Goal: Information Seeking & Learning: Check status

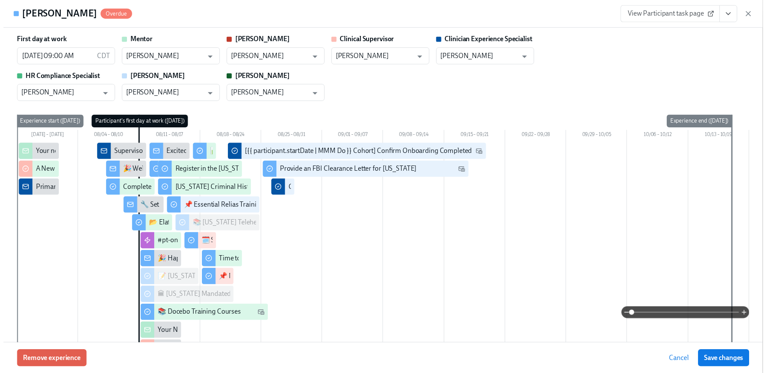
scroll to position [2045, 0]
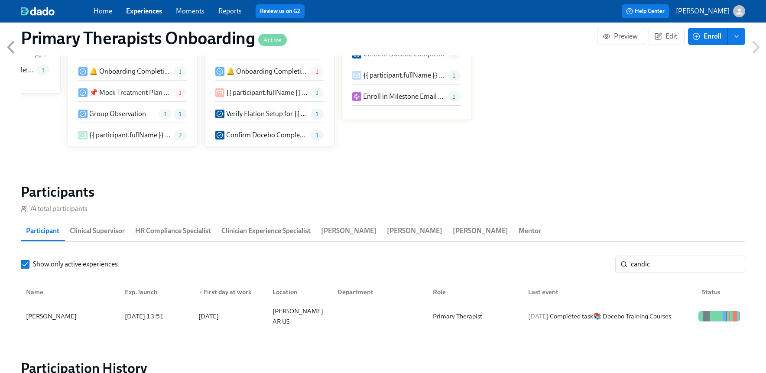
scroll to position [0, 9526]
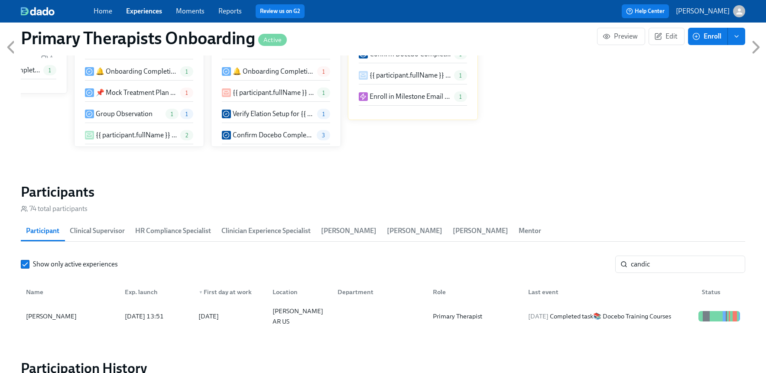
click at [152, 12] on link "Experiences" at bounding box center [144, 11] width 36 height 8
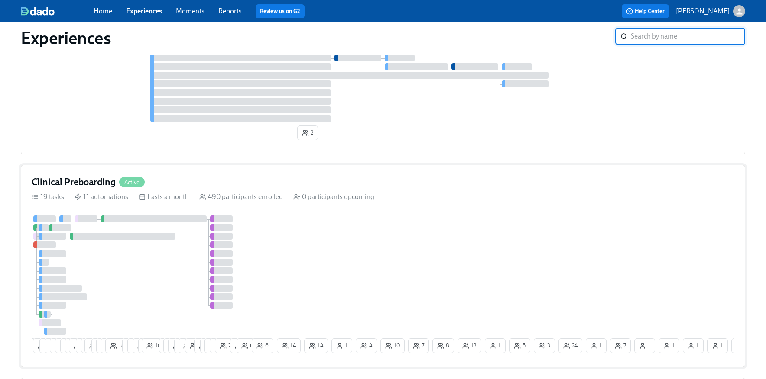
scroll to position [778, 0]
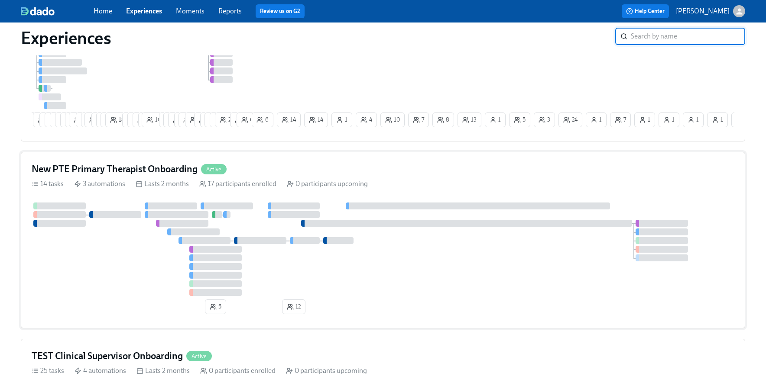
click at [271, 173] on div "New PTE Primary Therapist Onboarding Active" at bounding box center [383, 169] width 702 height 13
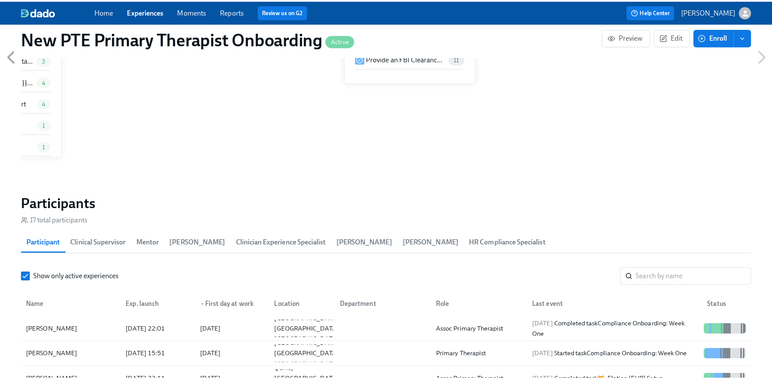
scroll to position [637, 0]
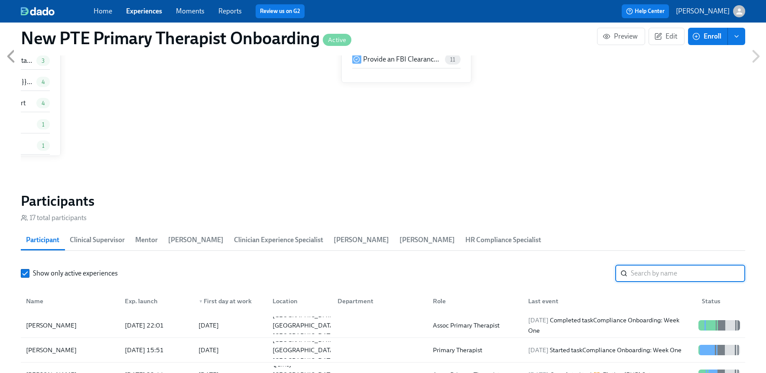
click at [644, 275] on input "search" at bounding box center [688, 273] width 114 height 17
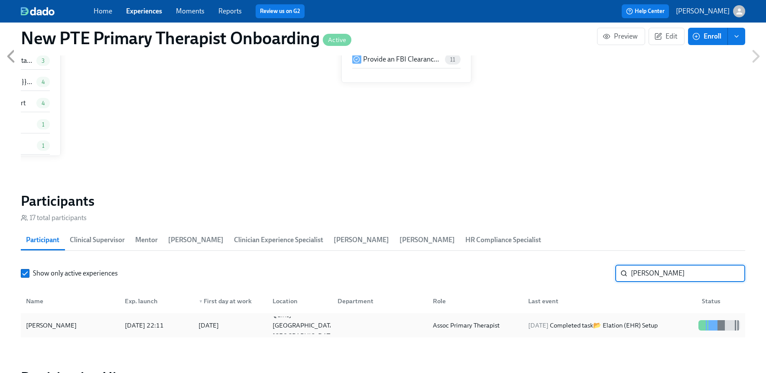
type input "[PERSON_NAME]"
click at [80, 329] on div "[PERSON_NAME]" at bounding box center [52, 325] width 58 height 10
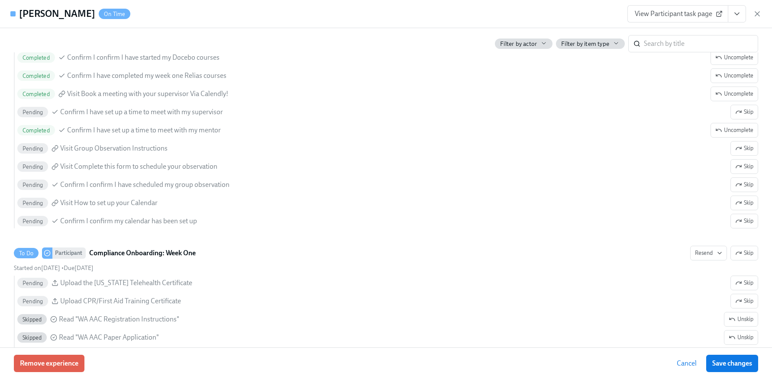
scroll to position [1066, 0]
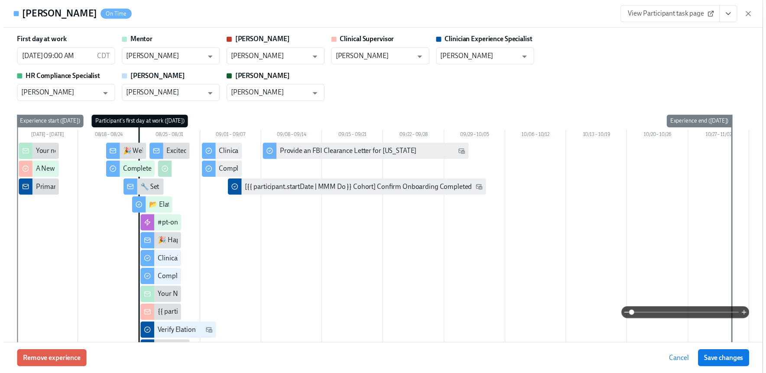
scroll to position [1066, 0]
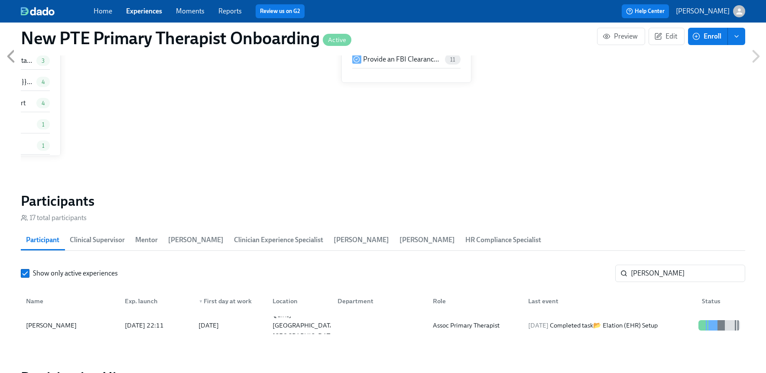
scroll to position [0, 1863]
click at [145, 16] on div "Home Experiences Moments Reports Review us on G2" at bounding box center [257, 11] width 326 height 14
click at [148, 11] on link "Experiences" at bounding box center [144, 11] width 36 height 8
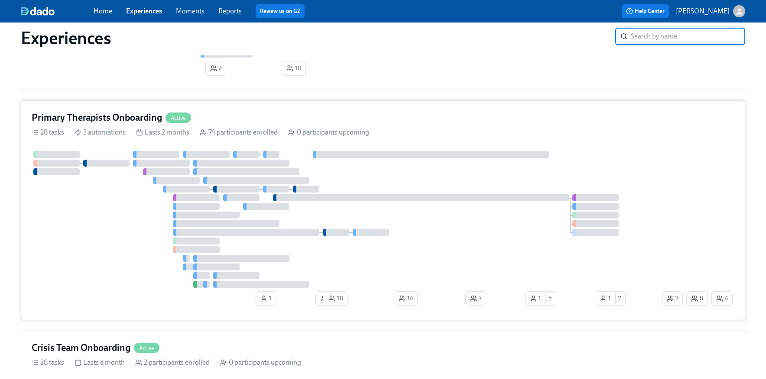
scroll to position [154, 0]
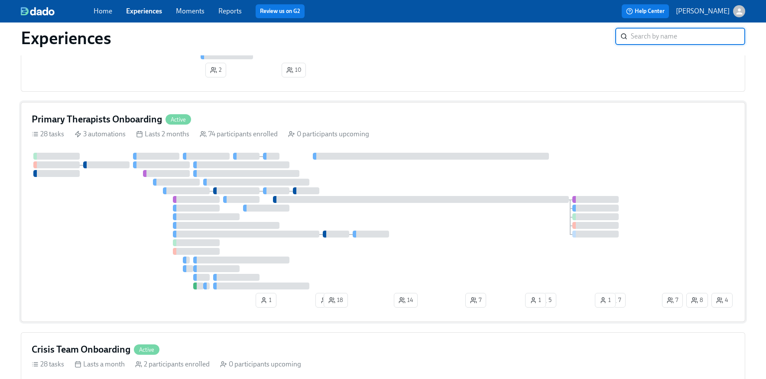
click at [244, 119] on div "Primary Therapists Onboarding Active" at bounding box center [383, 119] width 702 height 13
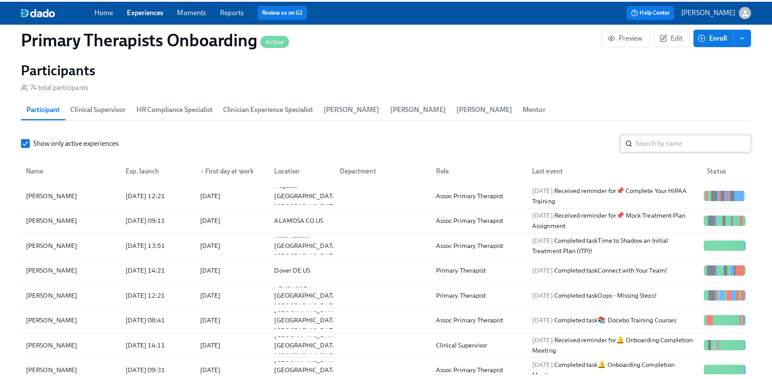
scroll to position [867, 0]
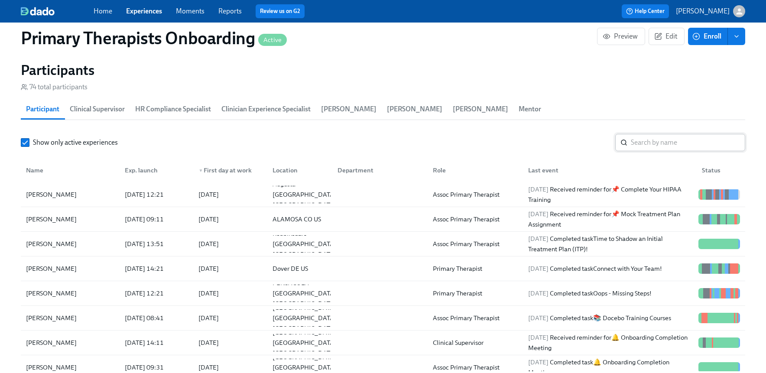
click at [645, 148] on input "search" at bounding box center [688, 142] width 114 height 17
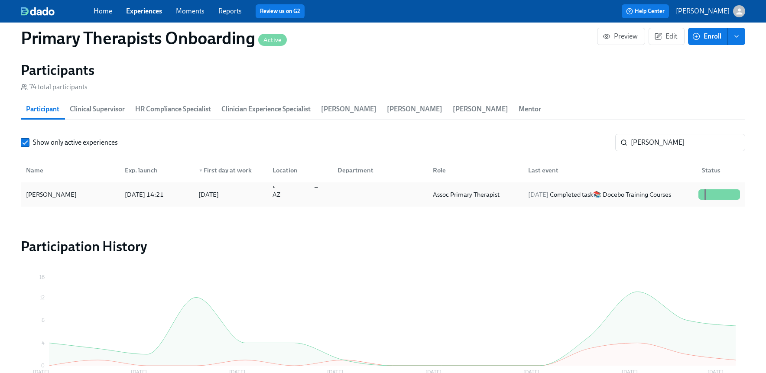
click at [75, 194] on div "[PERSON_NAME]" at bounding box center [70, 194] width 95 height 17
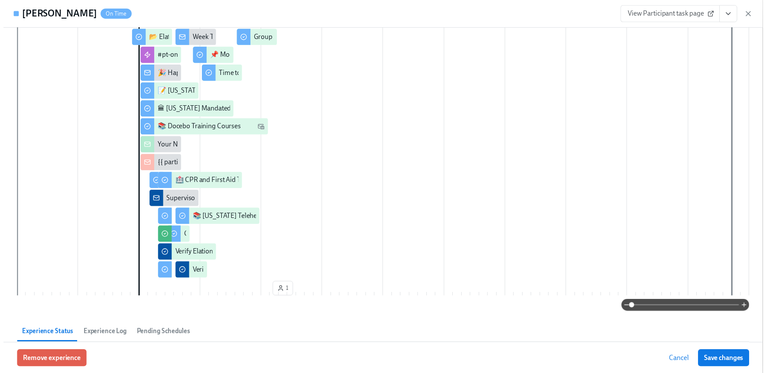
scroll to position [187, 0]
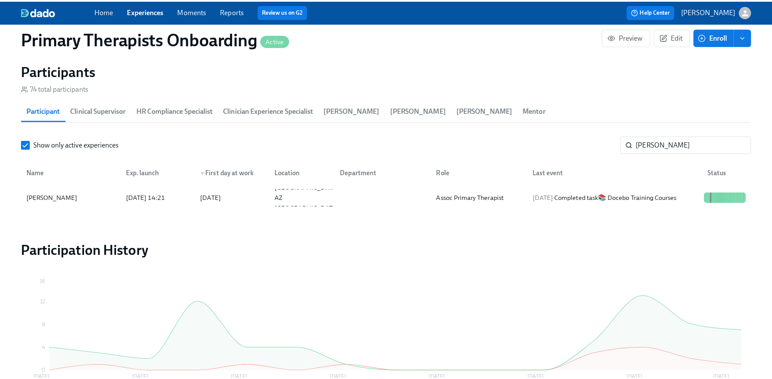
scroll to position [869, 0]
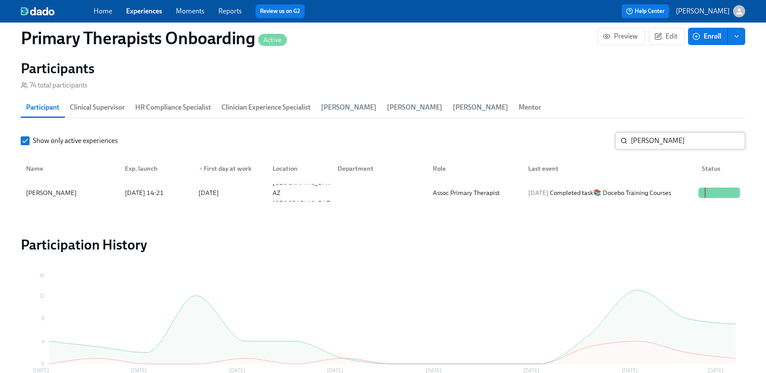
click at [676, 146] on input "[PERSON_NAME]" at bounding box center [688, 140] width 114 height 17
type input "m"
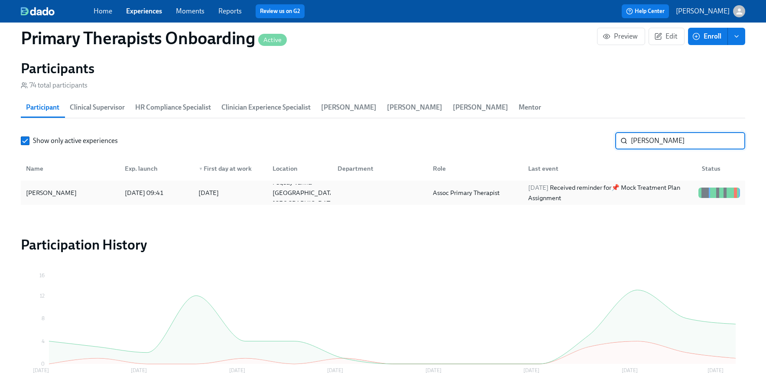
type input "[PERSON_NAME]"
click at [65, 194] on div "[PERSON_NAME]" at bounding box center [70, 192] width 95 height 17
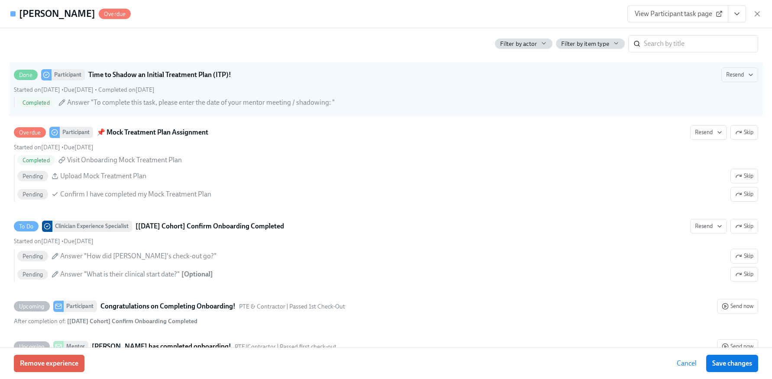
scroll to position [2047, 0]
